Goal: Task Accomplishment & Management: Complete application form

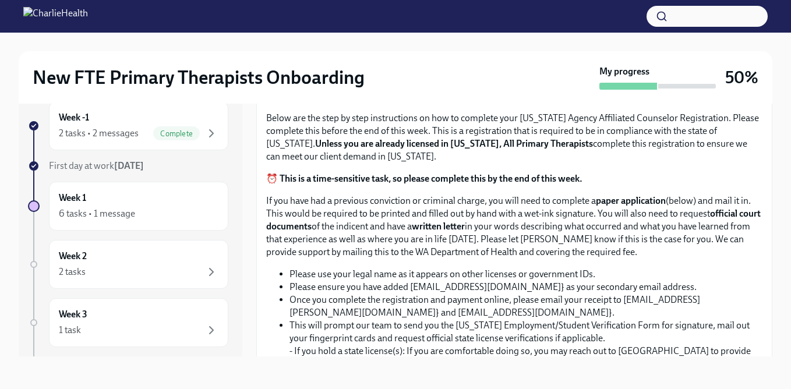
scroll to position [579, 0]
click at [0, 0] on input "Upload the [US_STATE] Telehealth Certificate" at bounding box center [0, 0] width 0 height 0
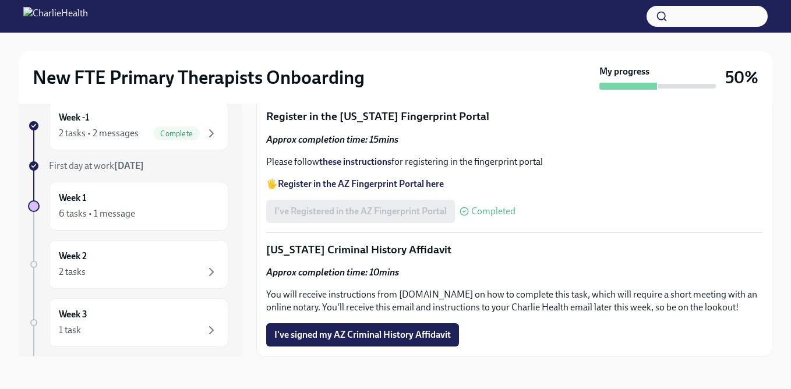
scroll to position [1590, 0]
click at [374, 338] on span "I've signed my AZ Criminal History Affidavit" at bounding box center [362, 335] width 177 height 12
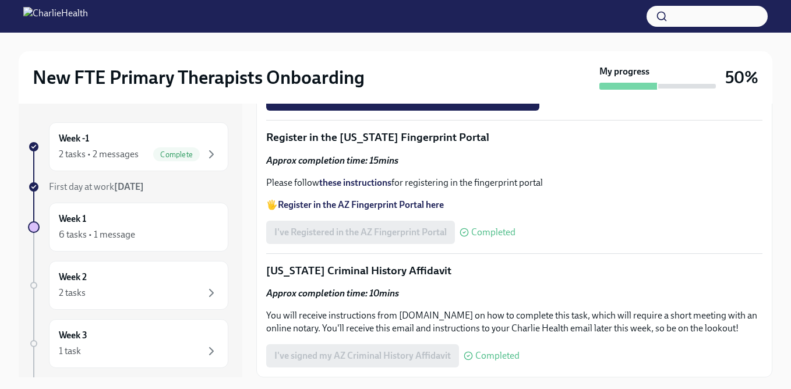
scroll to position [1329, 0]
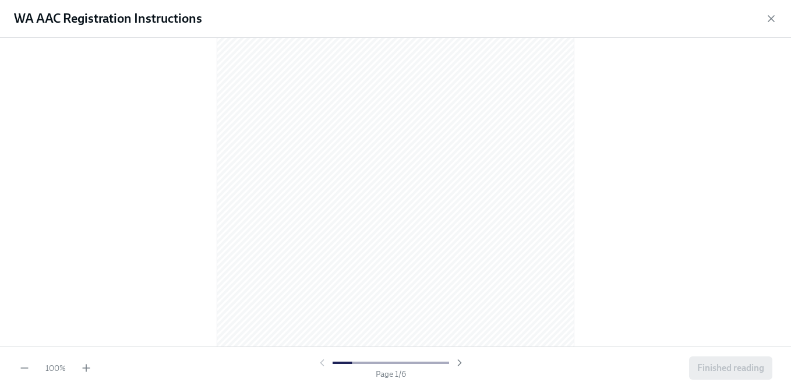
scroll to position [99, 0]
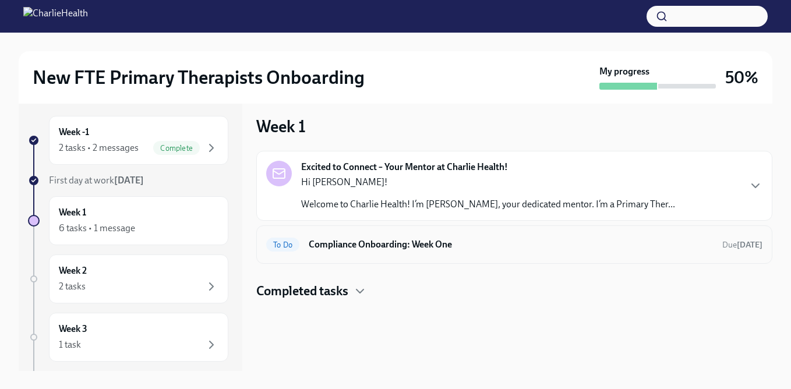
scroll to position [9, 0]
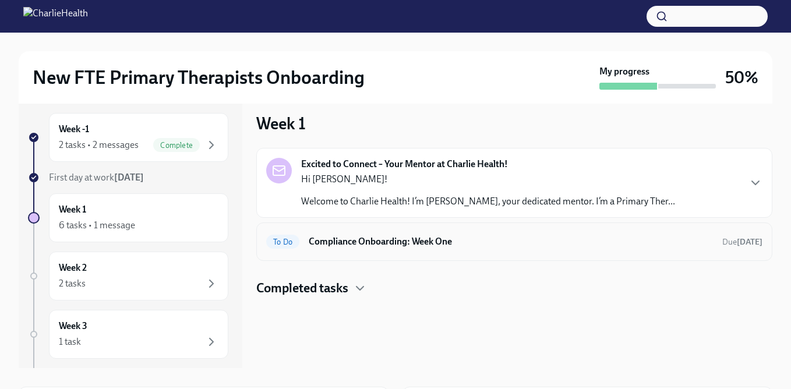
click at [348, 239] on h6 "Compliance Onboarding: Week One" at bounding box center [511, 241] width 404 height 13
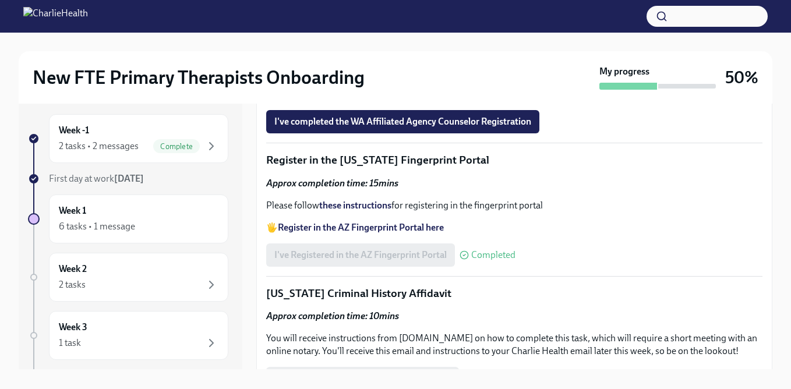
scroll to position [1233, 0]
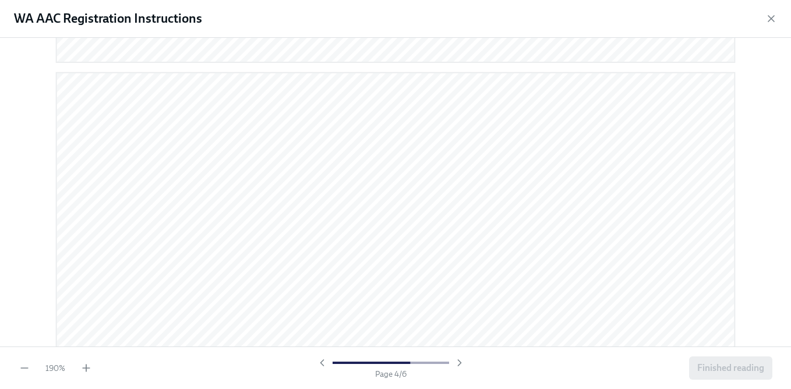
scroll to position [2645, 0]
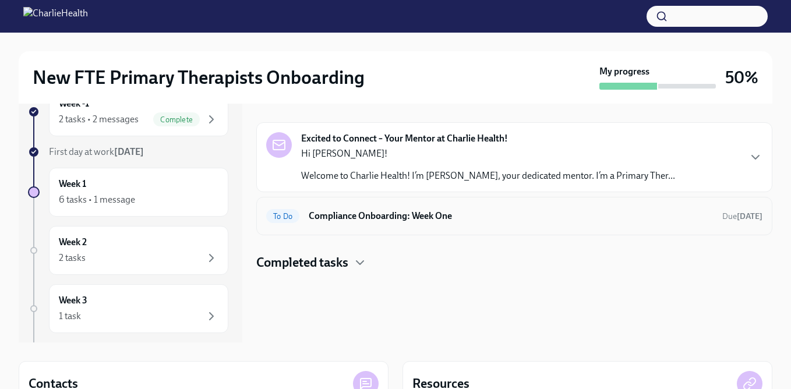
click at [354, 219] on h6 "Compliance Onboarding: Week One" at bounding box center [511, 216] width 404 height 13
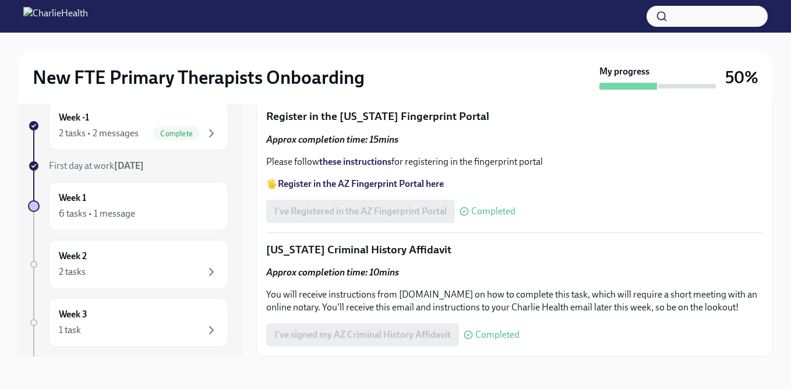
scroll to position [1386, 0]
click at [366, 51] on span "Upload your WA AAC receipt here" at bounding box center [347, 46] width 147 height 12
click at [0, 0] on input "Upload your WA AAC receipt here" at bounding box center [0, 0] width 0 height 0
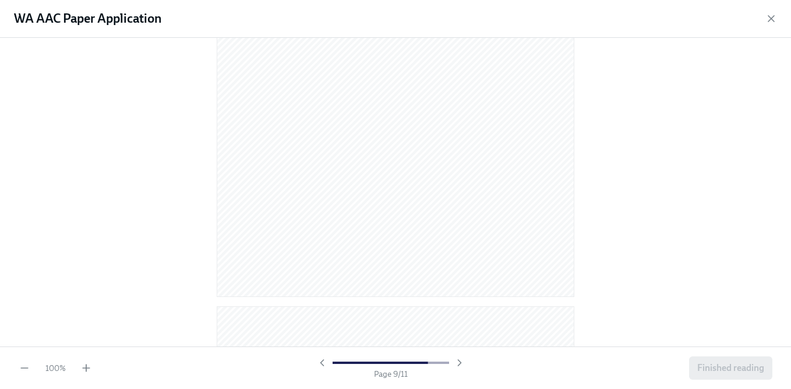
scroll to position [3995, 0]
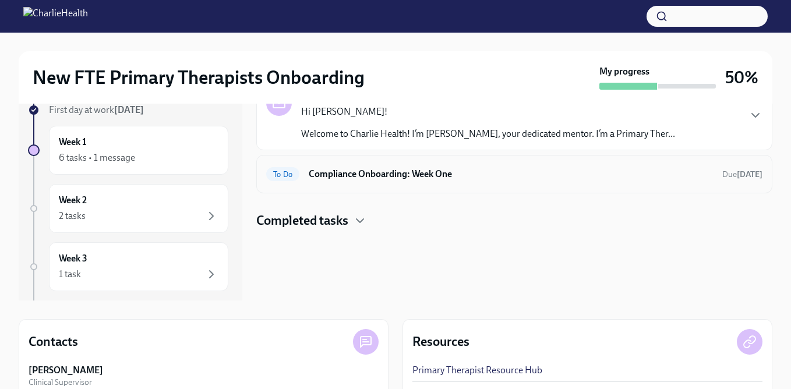
scroll to position [80, 0]
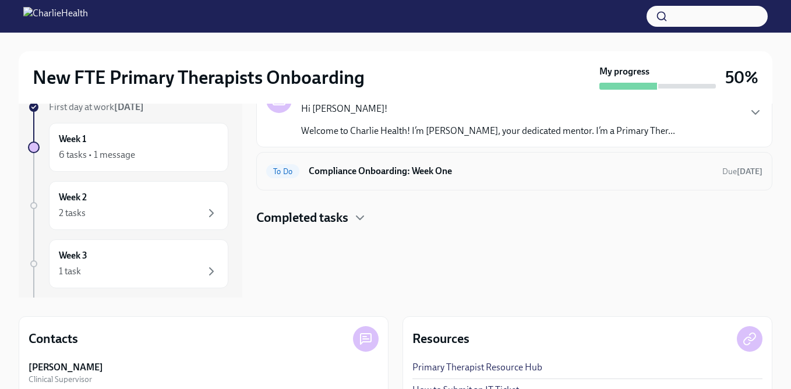
click at [388, 181] on div "To Do Compliance Onboarding: Week One Due [DATE]" at bounding box center [514, 171] width 516 height 38
click at [384, 168] on h6 "Compliance Onboarding: Week One" at bounding box center [511, 171] width 404 height 13
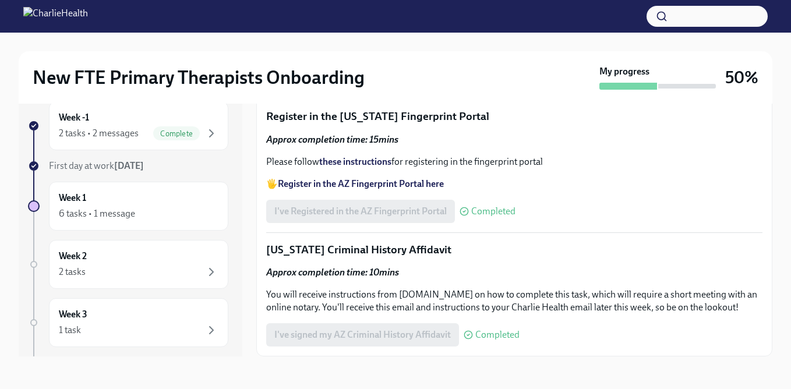
scroll to position [1438, 0]
click at [432, 84] on span "I've completed the WA Affiliated Agency Counselor Registration" at bounding box center [402, 78] width 257 height 12
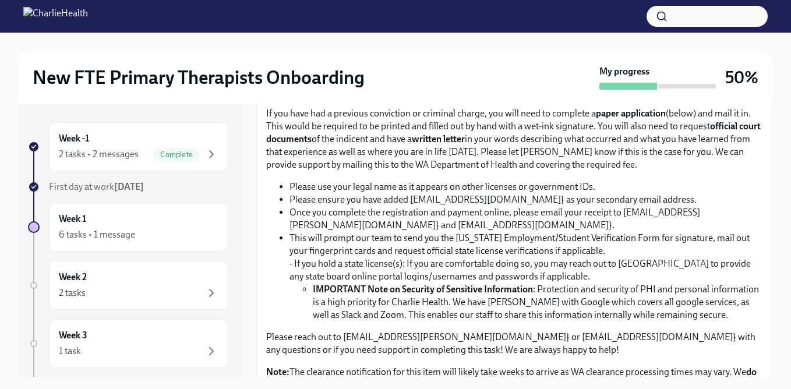
scroll to position [693, 0]
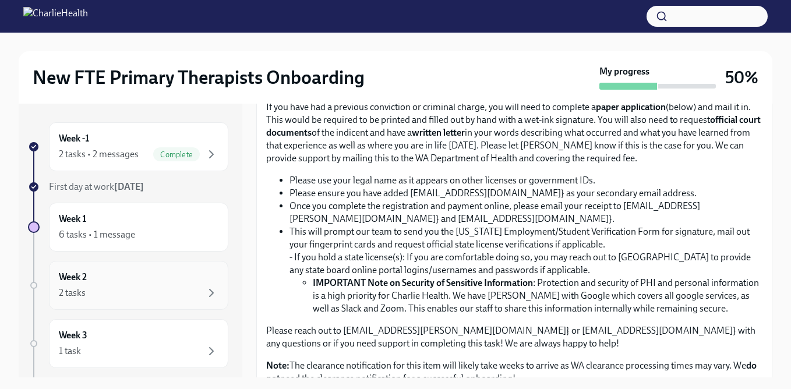
click at [154, 282] on div "Week 2 2 tasks" at bounding box center [139, 285] width 160 height 29
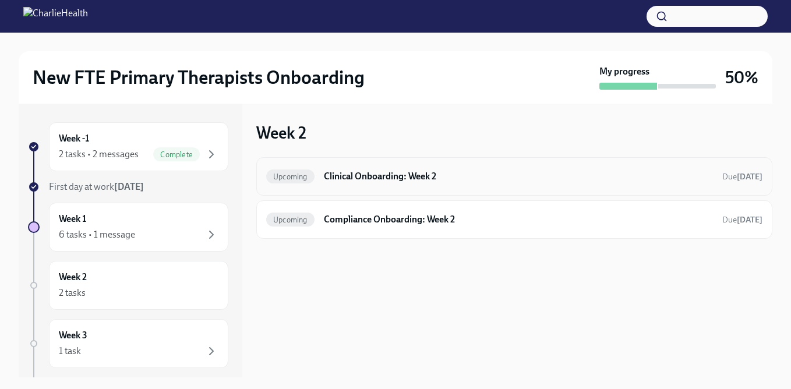
click at [341, 179] on h6 "Clinical Onboarding: Week 2" at bounding box center [518, 176] width 389 height 13
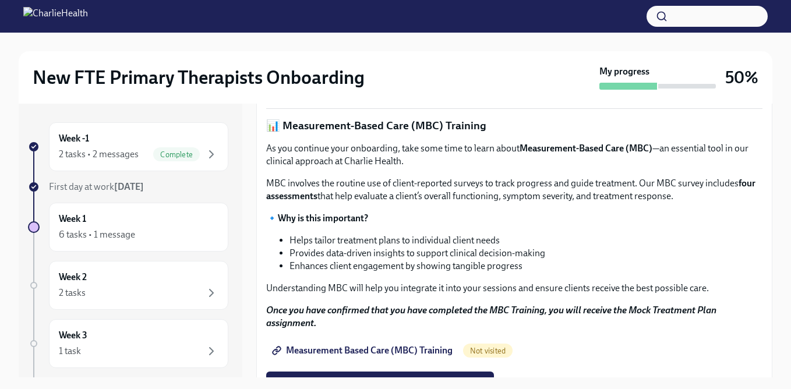
scroll to position [414, 0]
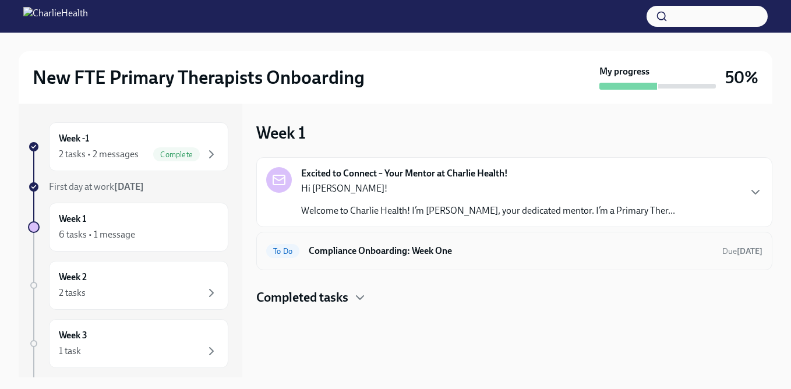
click at [386, 254] on h6 "Compliance Onboarding: Week One" at bounding box center [511, 251] width 404 height 13
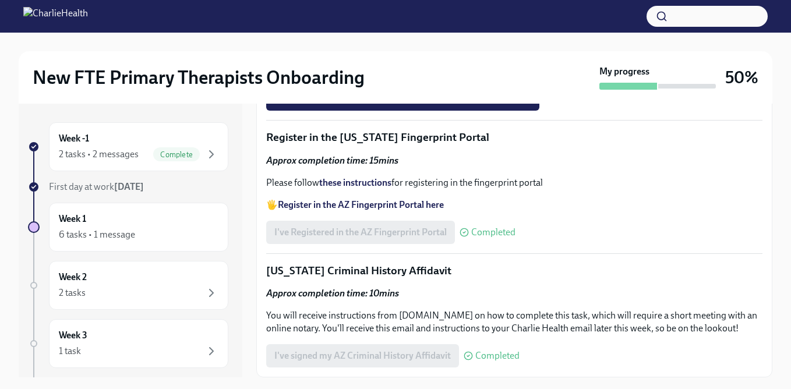
scroll to position [1348, 0]
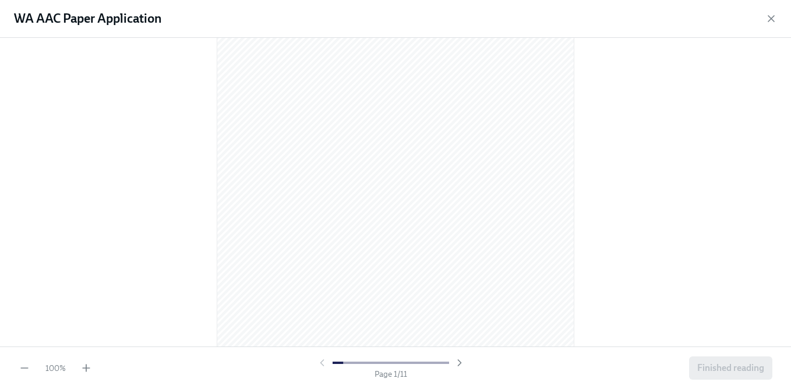
scroll to position [122, 0]
